Goal: Communication & Community: Answer question/provide support

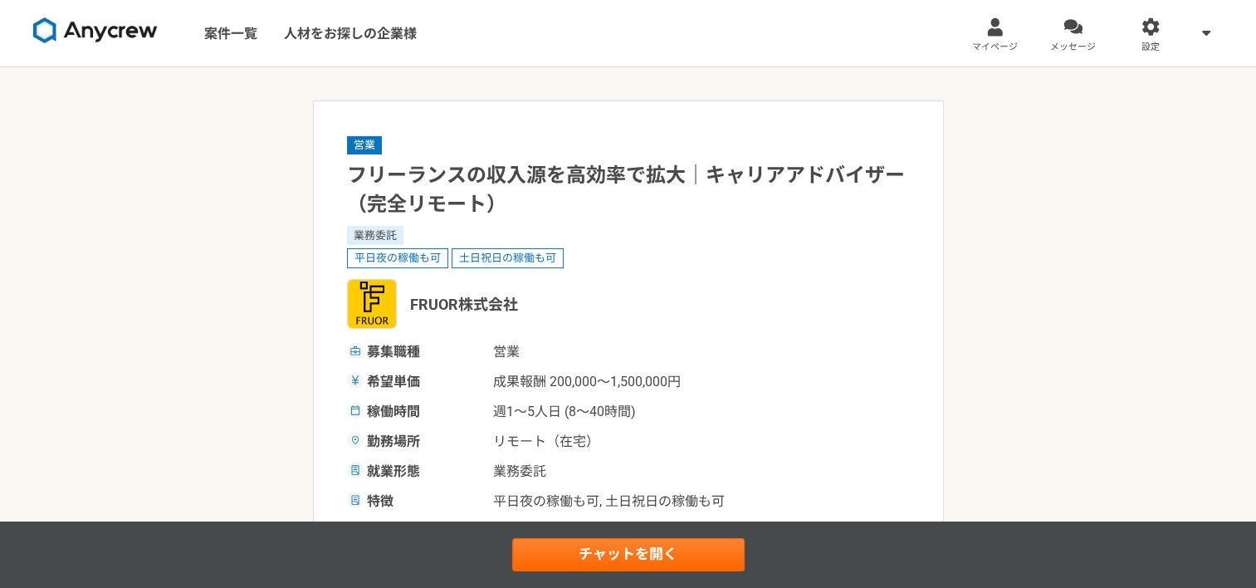
click at [93, 36] on img at bounding box center [95, 30] width 124 height 27
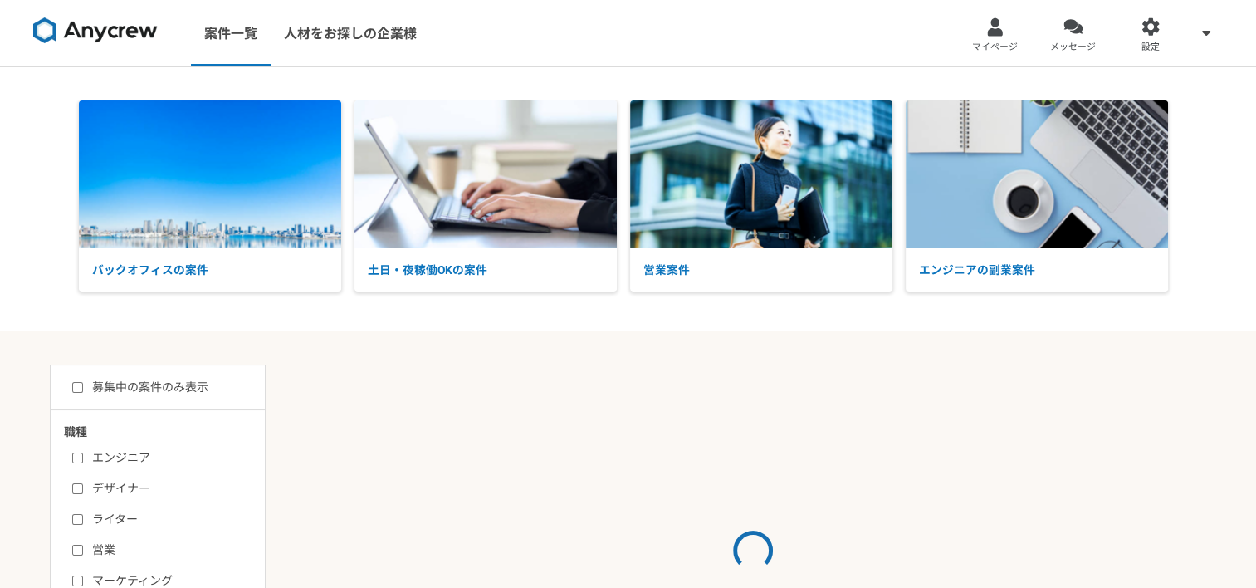
click at [93, 36] on img at bounding box center [95, 30] width 124 height 27
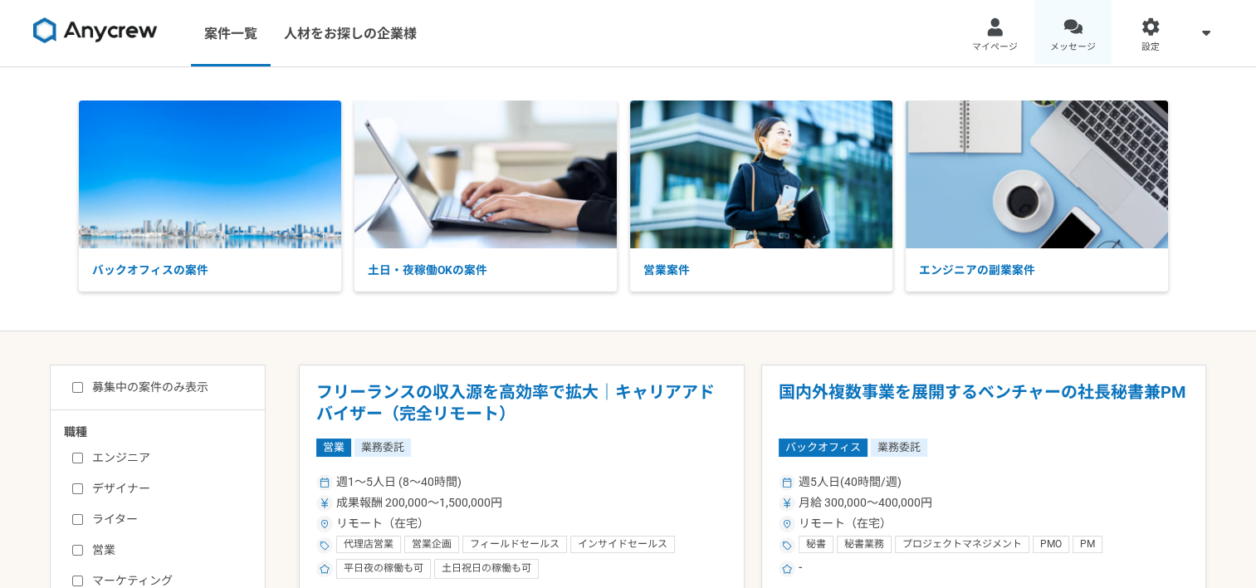
click at [1071, 43] on span "メッセージ" at bounding box center [1073, 47] width 46 height 13
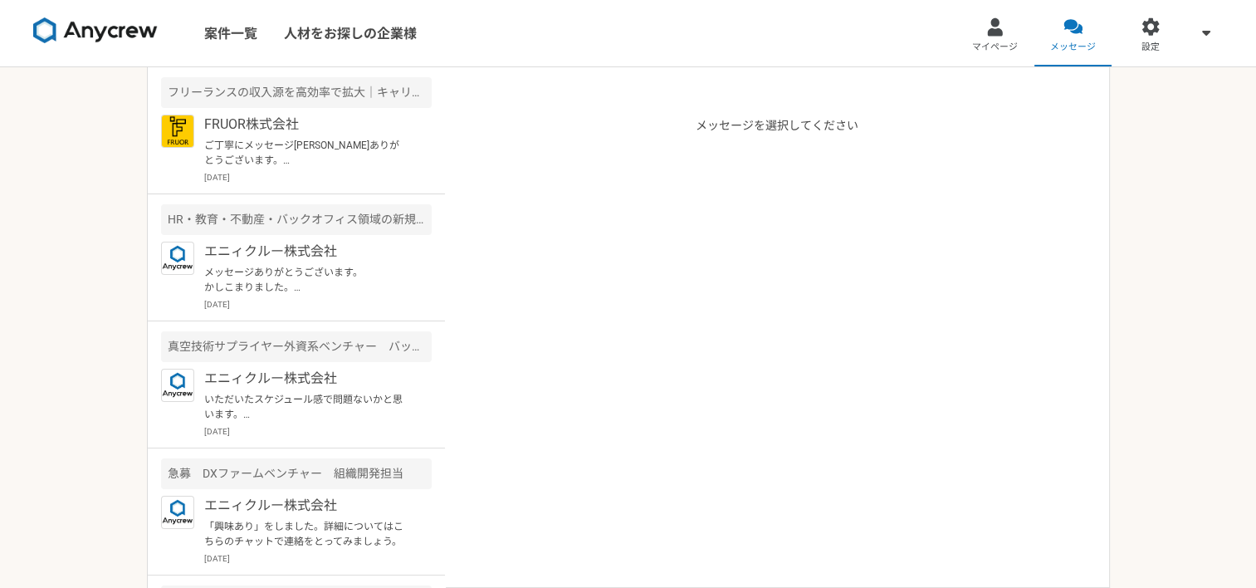
click at [32, 204] on div "案件一覧 人材をお探しの企業様 マイページ メッセージ 設定 フリーランスの収入源を高効率で拡大｜キャリアアドバイザー（完全リモート） FRUOR株式会社 ご…" at bounding box center [628, 294] width 1256 height 588
click at [339, 126] on p "FRUOR株式会社" at bounding box center [306, 125] width 205 height 20
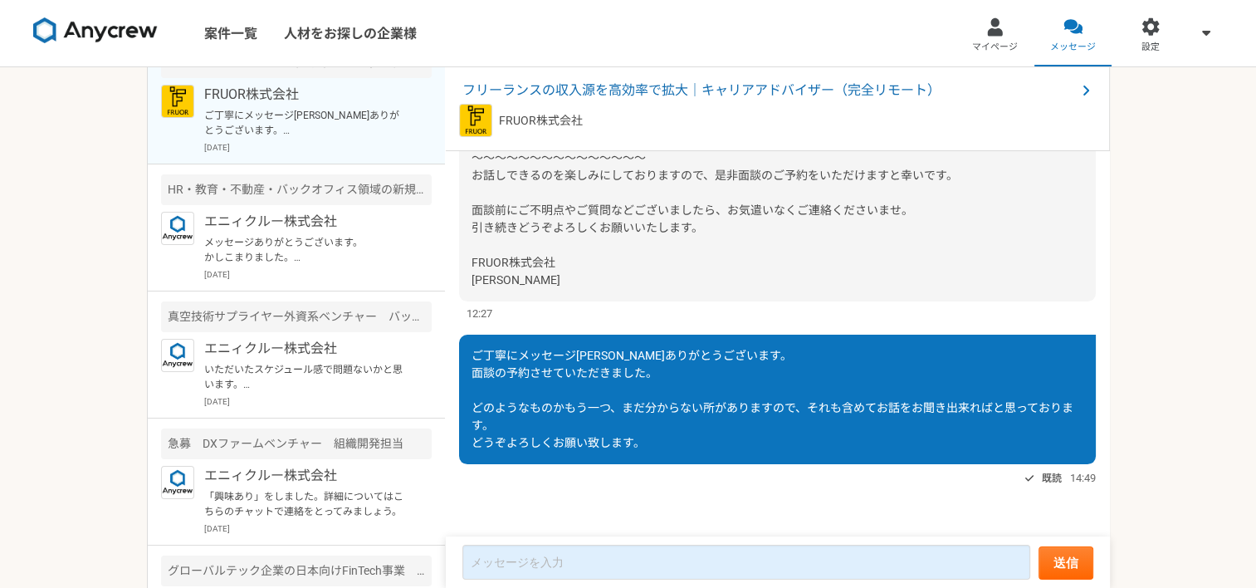
scroll to position [83, 0]
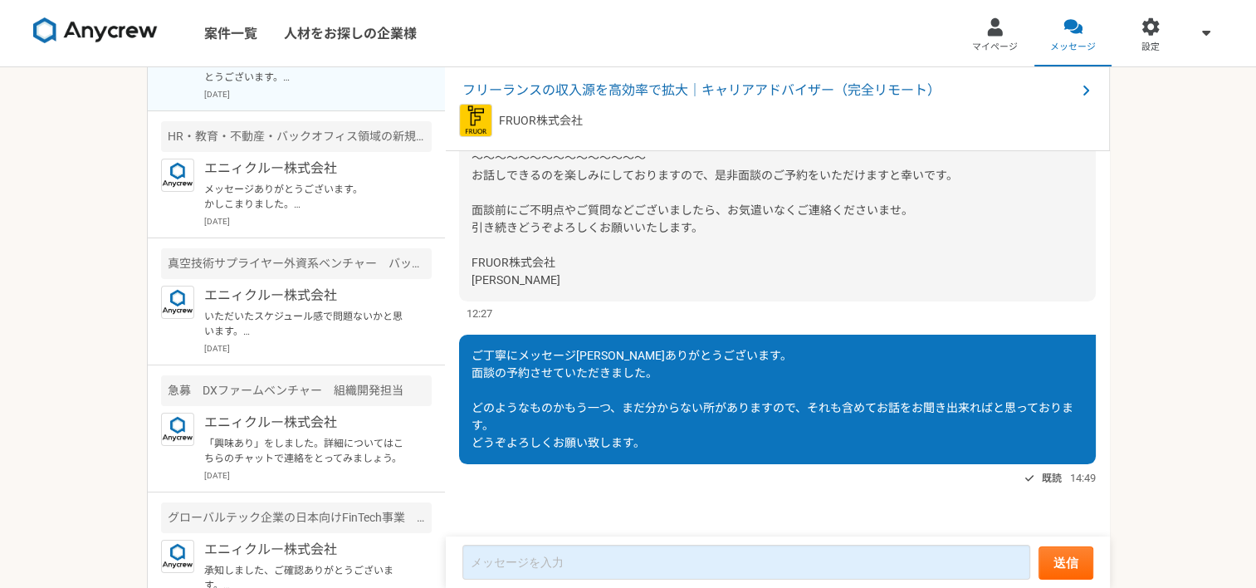
click at [636, 433] on div "ご丁寧にメッセージ[PERSON_NAME]ありがとうございます。 面談の予約させていただきました。 どのようなものかもう一つ、まだ分からない所がありますので…" at bounding box center [777, 398] width 636 height 129
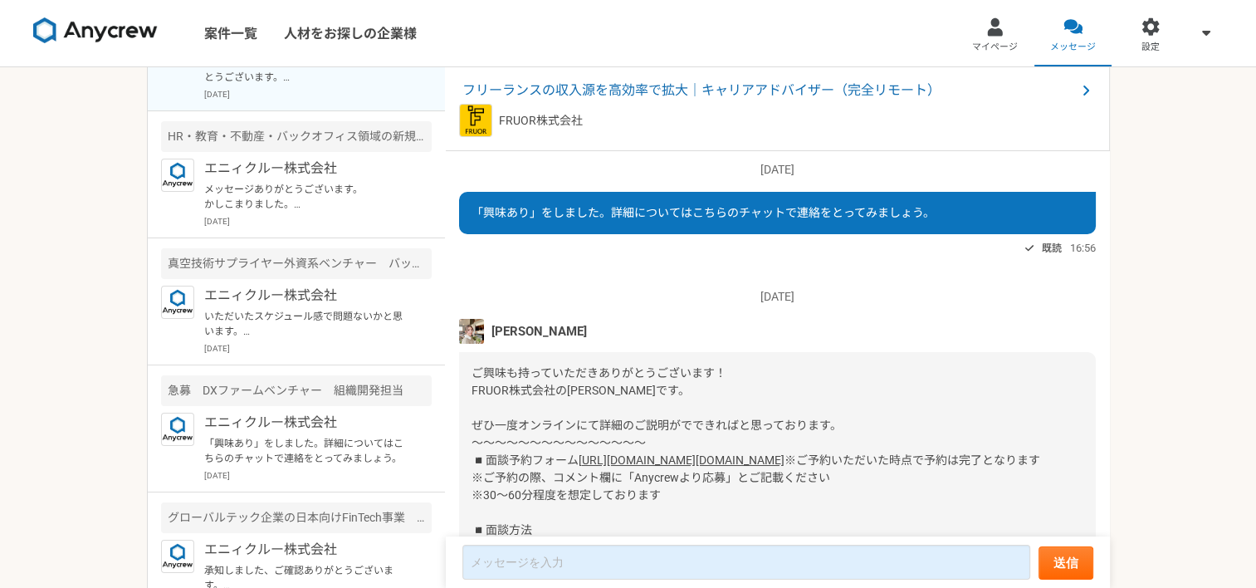
scroll to position [0, 0]
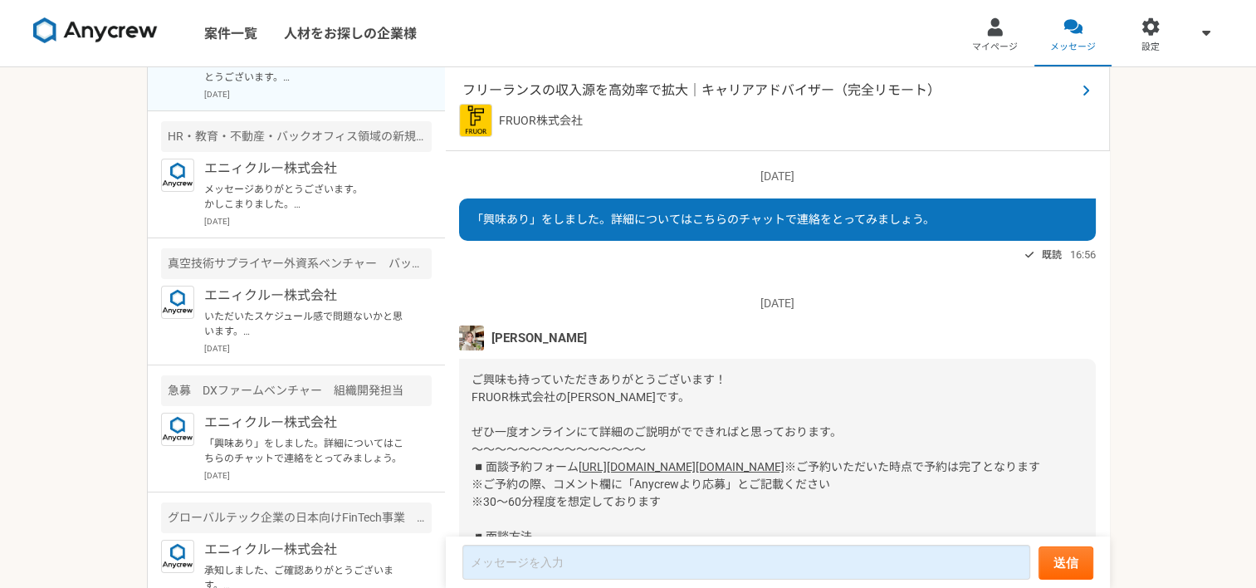
click at [638, 85] on span "フリーランスの収入源を高効率で拡大｜キャリアアドバイザー（完全リモート）" at bounding box center [768, 90] width 613 height 20
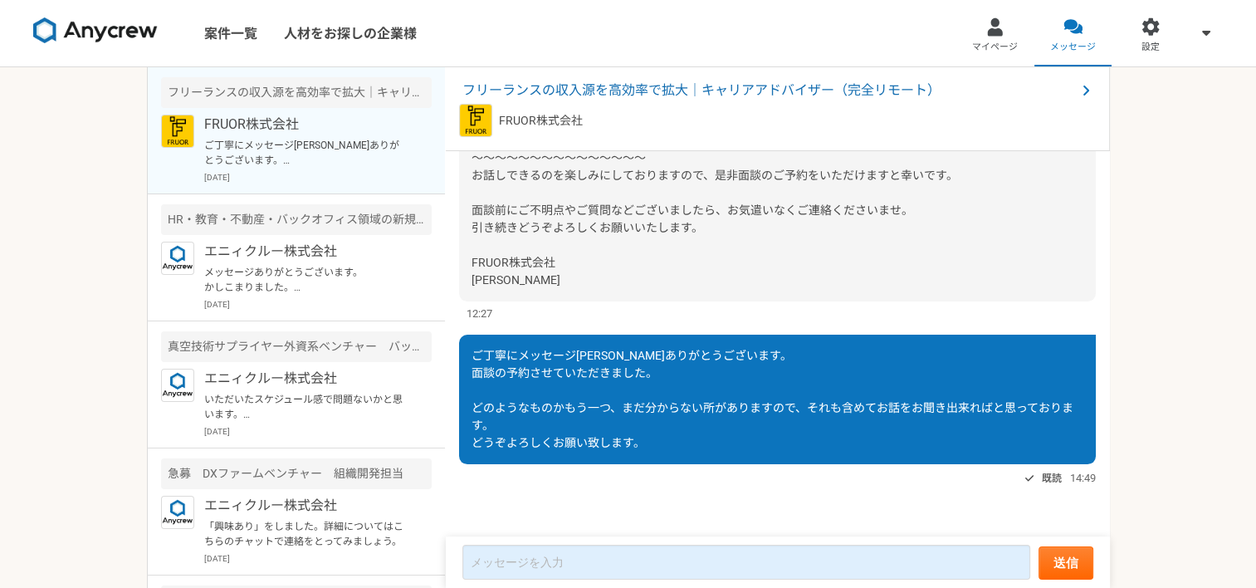
scroll to position [216, 0]
